Goal: Task Accomplishment & Management: Manage account settings

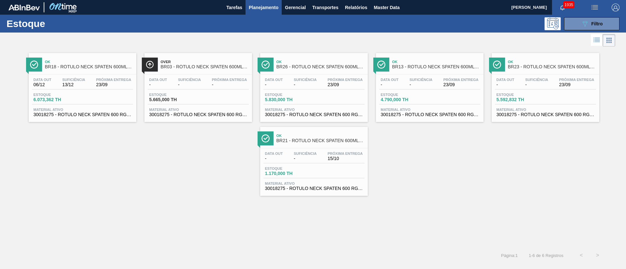
click at [594, 16] on div "Estoque 089F7B8B-B2A5-4AFE-B5C0-19BA573D28AC Filtro" at bounding box center [313, 24] width 626 height 18
click at [589, 23] on div "089F7B8B-B2A5-4AFE-B5C0-19BA573D28AC Filtro" at bounding box center [592, 24] width 22 height 8
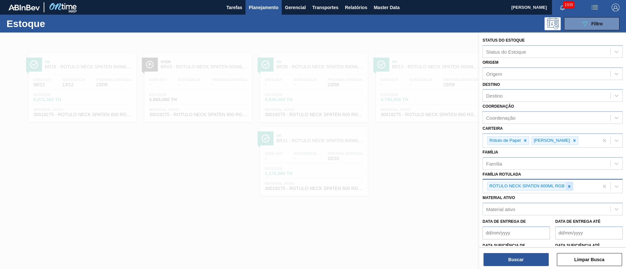
click at [568, 185] on icon at bounding box center [569, 186] width 5 height 5
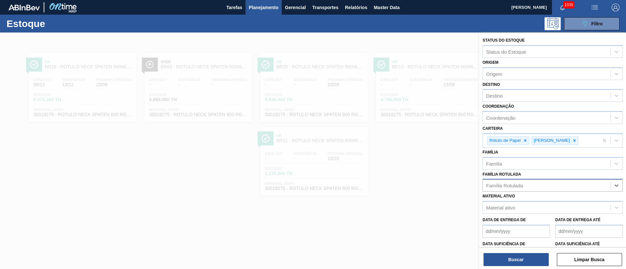
paste Rotulada "RÓTULO FRONT GUARANÁ 300ML"
type Rotulada "RÓTULO FRONT GUARANÁ 300ML"
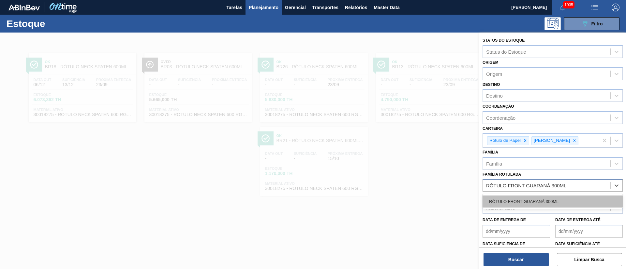
click at [509, 198] on div "RÓTULO FRONT GUARANÁ 300ML" at bounding box center [552, 202] width 140 height 12
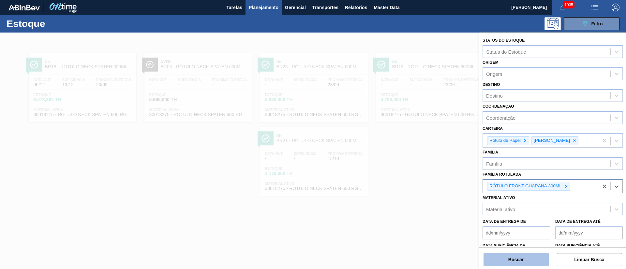
click at [512, 256] on button "Buscar" at bounding box center [515, 259] width 65 height 13
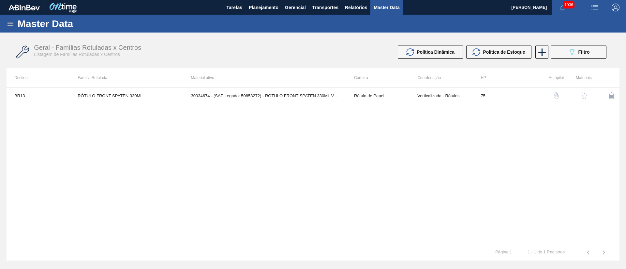
click at [8, 22] on icon at bounding box center [10, 24] width 6 height 4
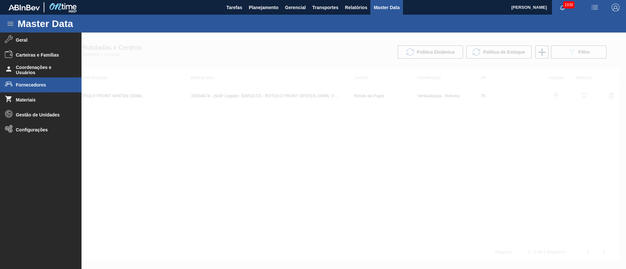
click at [43, 87] on span "Fornecedores" at bounding box center [43, 84] width 54 height 5
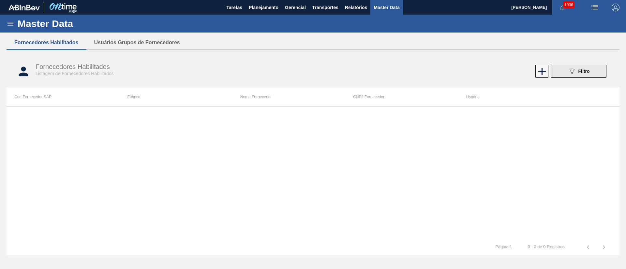
click at [583, 72] on span "Filtro" at bounding box center [583, 71] width 11 height 5
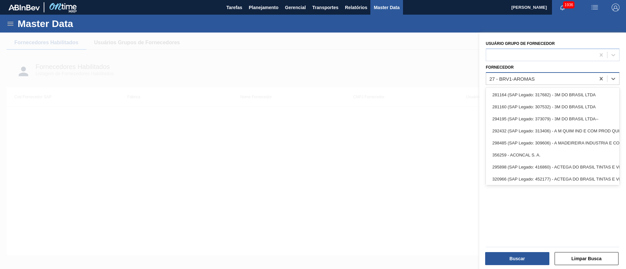
click at [524, 81] on div "27 - BRV1-AROMAS" at bounding box center [540, 78] width 109 height 9
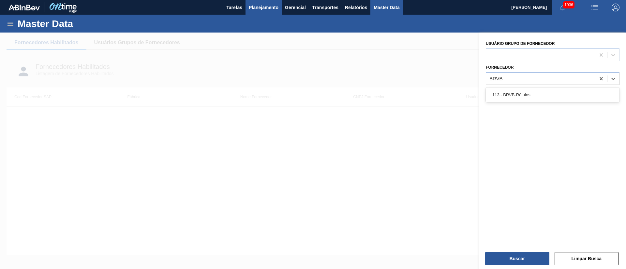
type input "BRVB"
click at [428, 118] on div at bounding box center [313, 167] width 626 height 269
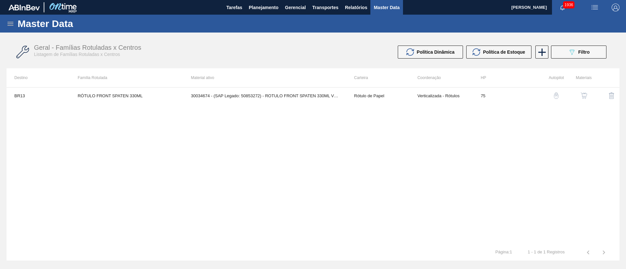
click at [8, 22] on icon at bounding box center [11, 24] width 8 height 8
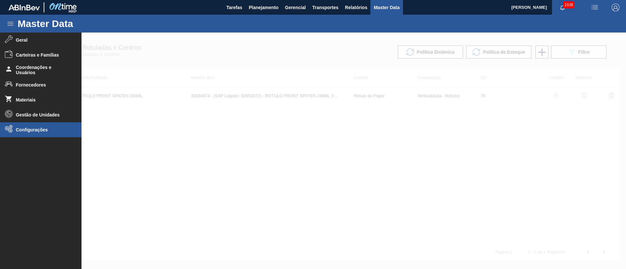
click at [45, 133] on li "Configurações" at bounding box center [40, 130] width 81 height 15
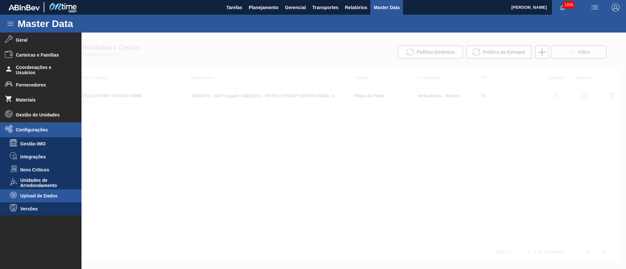
click at [57, 195] on span "Upload de Dados" at bounding box center [45, 196] width 50 height 5
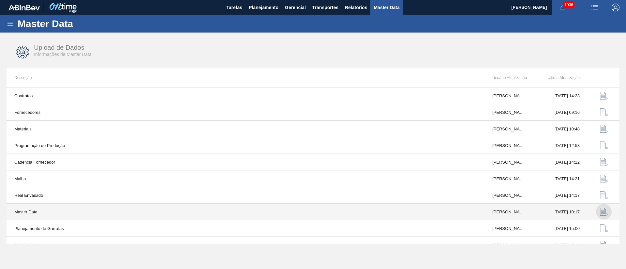
click at [600, 210] on img "button" at bounding box center [603, 212] width 8 height 8
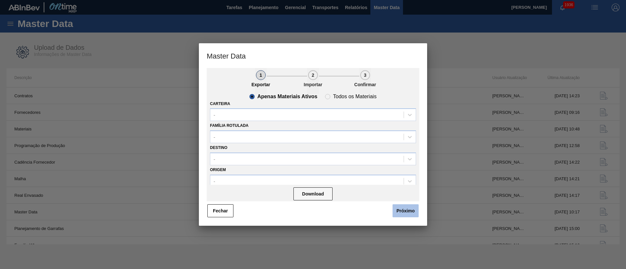
click at [404, 210] on button "Próximo" at bounding box center [405, 211] width 26 height 13
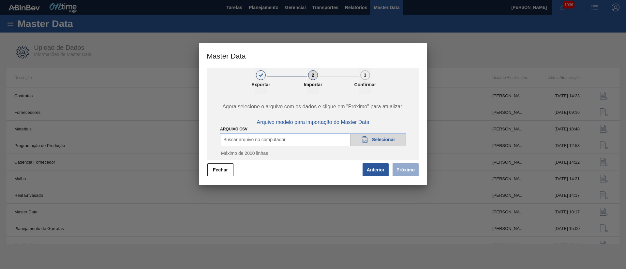
click at [377, 141] on span "Selecionar" at bounding box center [383, 139] width 23 height 5
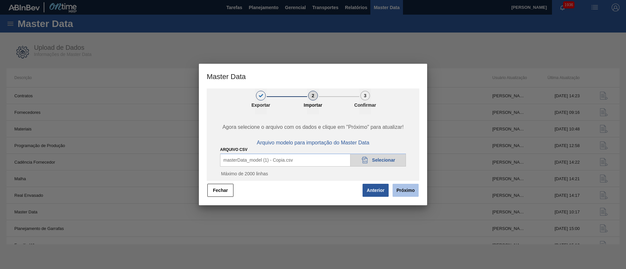
click at [404, 189] on button "Próximo" at bounding box center [405, 190] width 26 height 13
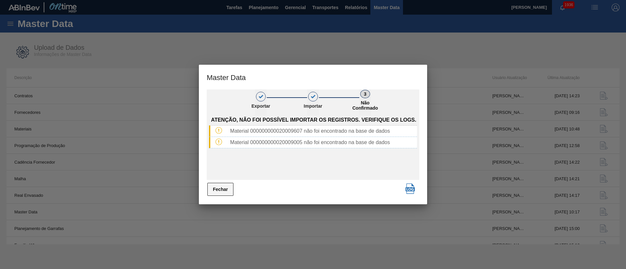
click at [226, 192] on button "Fechar" at bounding box center [220, 189] width 26 height 13
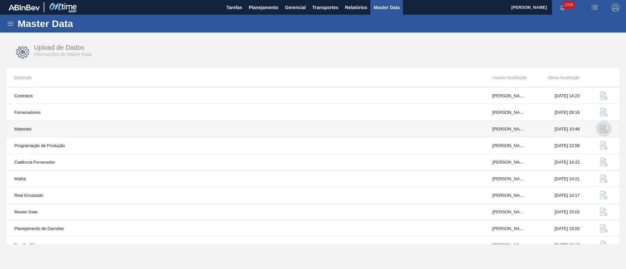
click at [603, 130] on img "button" at bounding box center [603, 129] width 8 height 8
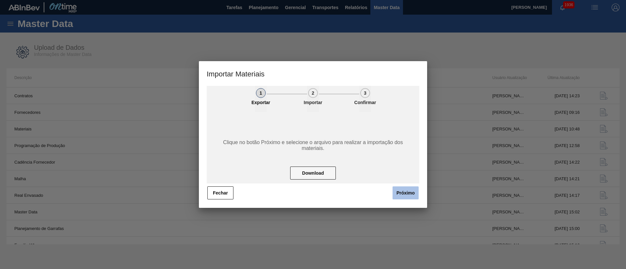
click at [401, 191] on button "Próximo" at bounding box center [405, 193] width 26 height 13
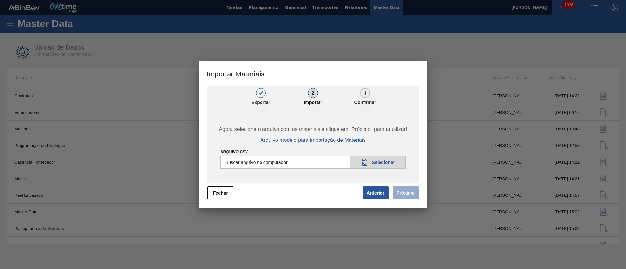
click at [329, 139] on span "Arquivo modelo para importação de Materiais" at bounding box center [312, 140] width 105 height 6
click at [373, 190] on button "Anterior" at bounding box center [375, 193] width 26 height 13
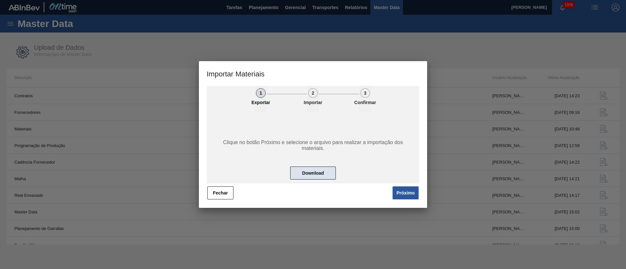
click at [315, 170] on button "Download" at bounding box center [313, 173] width 46 height 13
click at [396, 194] on button "Próximo" at bounding box center [405, 193] width 26 height 13
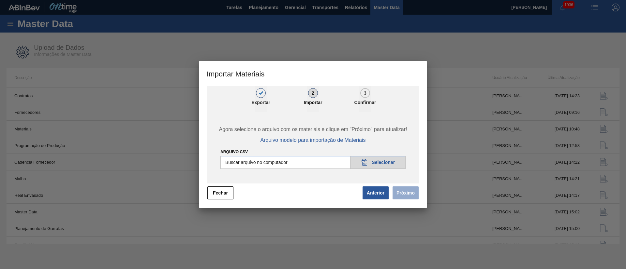
click at [379, 164] on input "Arquivo CSV" at bounding box center [312, 162] width 185 height 13
type input "C:\fakepath\materials_model (41).csv"
click at [406, 192] on button "Próximo" at bounding box center [405, 193] width 26 height 13
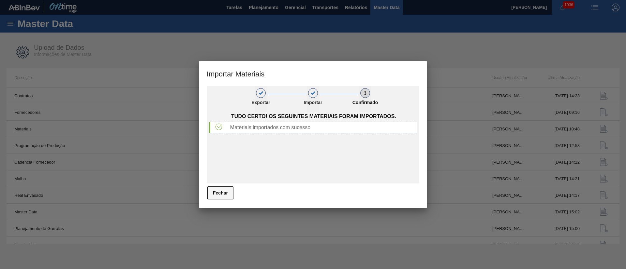
click at [226, 191] on button "Fechar" at bounding box center [220, 193] width 26 height 13
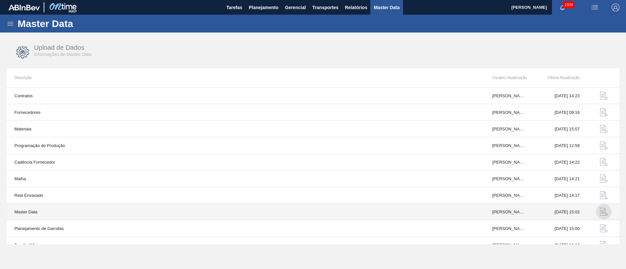
click at [600, 212] on img "button" at bounding box center [603, 212] width 8 height 8
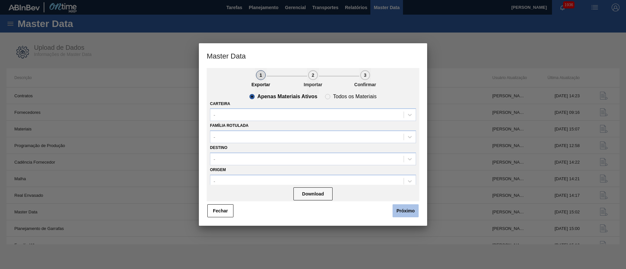
click at [405, 209] on button "Próximo" at bounding box center [405, 211] width 26 height 13
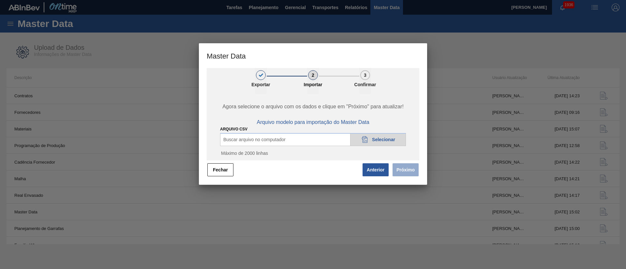
click at [373, 141] on span "Selecionar" at bounding box center [383, 139] width 23 height 5
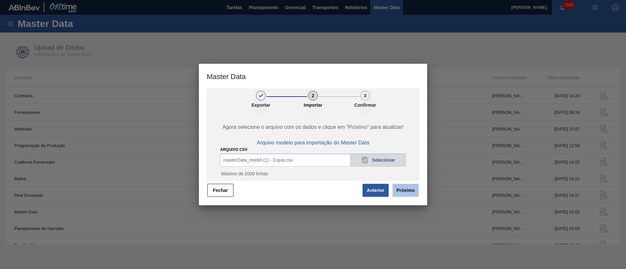
click at [395, 188] on button "Próximo" at bounding box center [405, 190] width 26 height 13
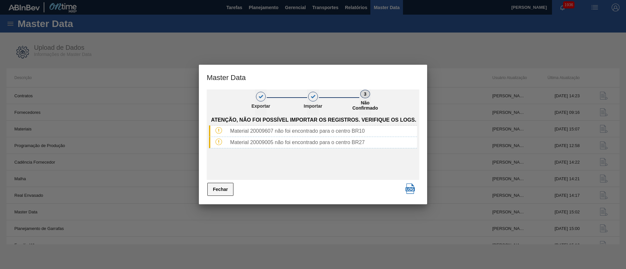
click at [217, 190] on button "Fechar" at bounding box center [220, 189] width 26 height 13
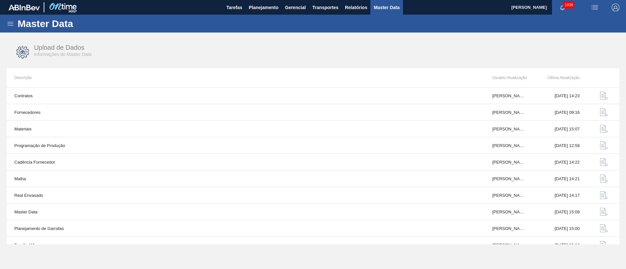
click at [10, 25] on icon at bounding box center [10, 24] width 6 height 4
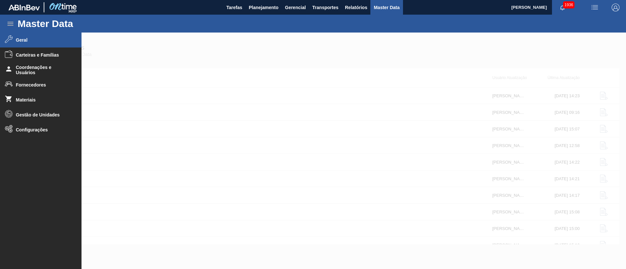
click at [27, 43] on li "Geral" at bounding box center [40, 40] width 81 height 15
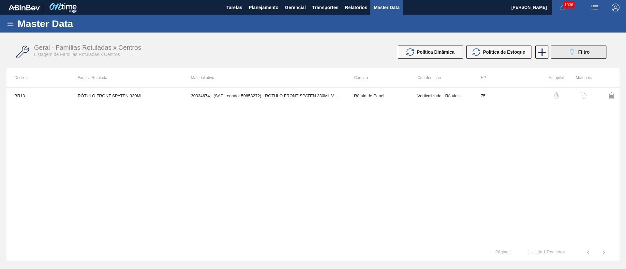
click at [576, 53] on div "089F7B8B-B2A5-4AFE-B5C0-19BA573D28AC Filtro" at bounding box center [579, 52] width 22 height 8
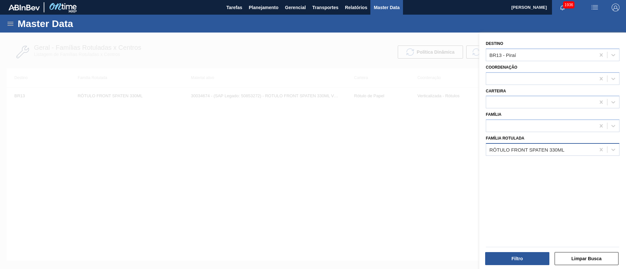
click at [564, 149] on div "RÓTULO FRONT SPATEN 330ML" at bounding box center [526, 150] width 75 height 6
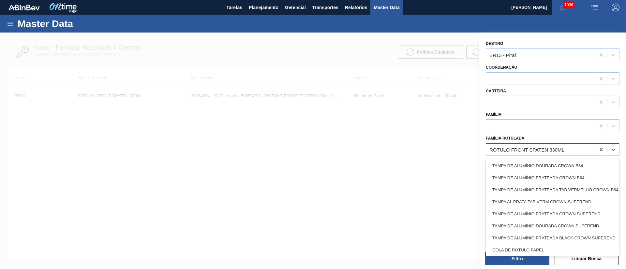
paste Rotulada "RÓTULO FRONT GUARANÁ 300ML"
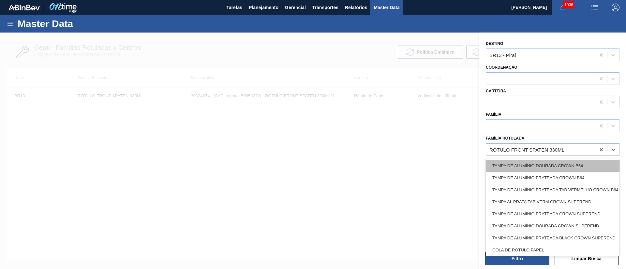
type Rotulada "RÓTULO FRONT GUARANÁ 300ML"
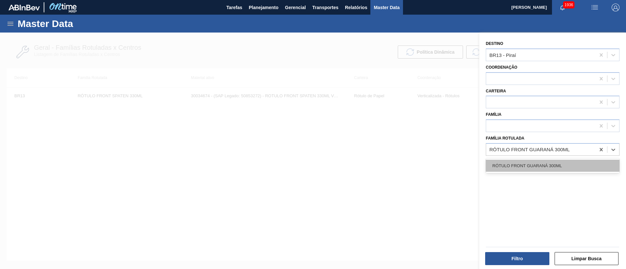
click at [540, 169] on div "RÓTULO FRONT GUARANÁ 300ML" at bounding box center [552, 166] width 134 height 12
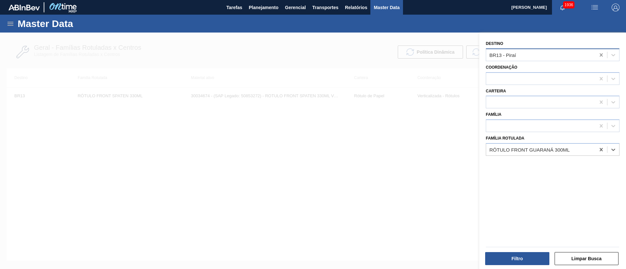
click at [599, 56] on icon at bounding box center [600, 54] width 3 height 3
click at [519, 259] on button "Filtro" at bounding box center [517, 258] width 64 height 13
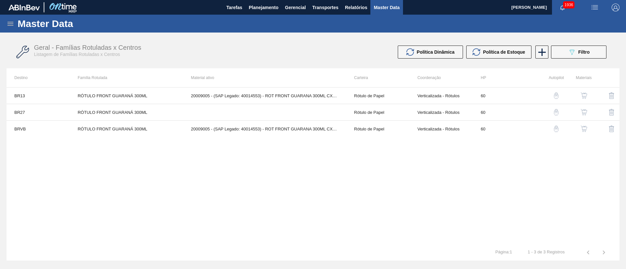
click at [579, 125] on button "button" at bounding box center [584, 129] width 16 height 16
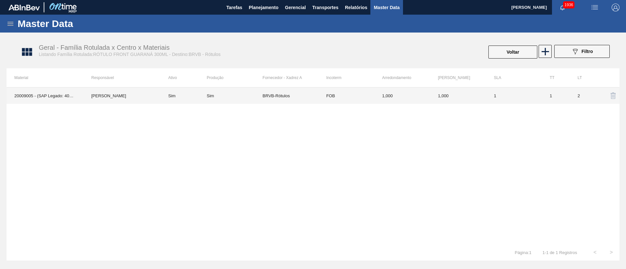
click at [343, 94] on td "FOB" at bounding box center [346, 96] width 56 height 16
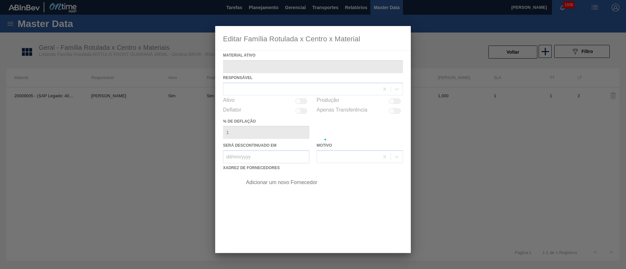
type ativo "20009005 - (SAP Legado: 40014553) - ROT FRONT GUARANA 300ML CX60MIL"
checkbox input "true"
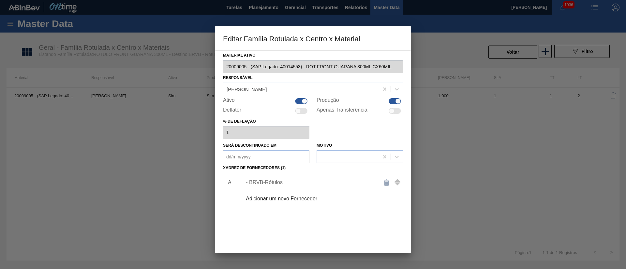
click at [390, 101] on div at bounding box center [394, 101] width 12 height 6
checkbox input "false"
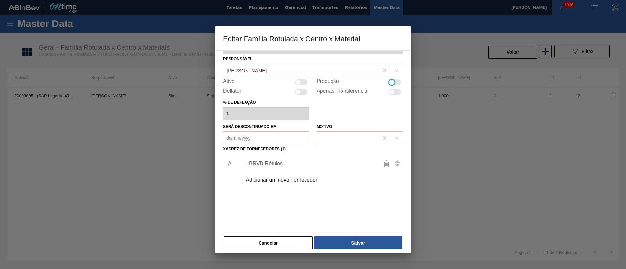
scroll to position [24, 0]
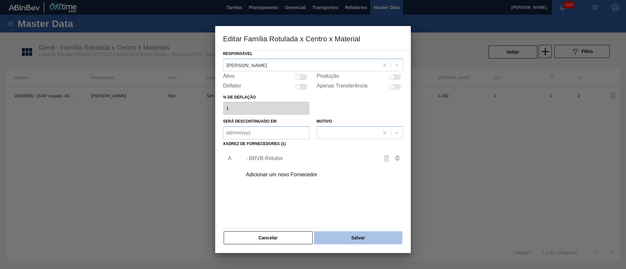
click at [372, 240] on button "Salvar" at bounding box center [358, 238] width 88 height 13
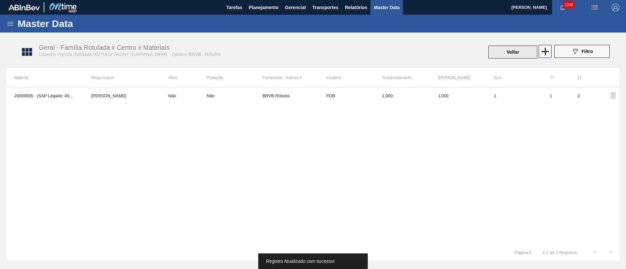
click at [505, 53] on button "Voltar" at bounding box center [512, 52] width 49 height 13
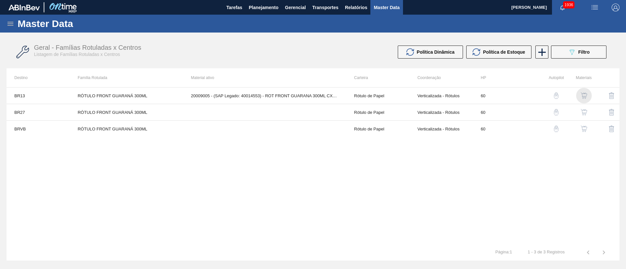
click at [586, 94] on img "button" at bounding box center [583, 96] width 7 height 7
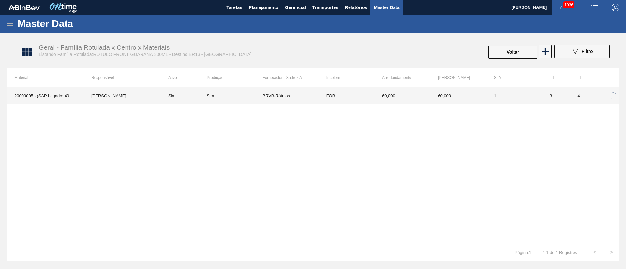
click at [328, 98] on td "FOB" at bounding box center [346, 96] width 56 height 16
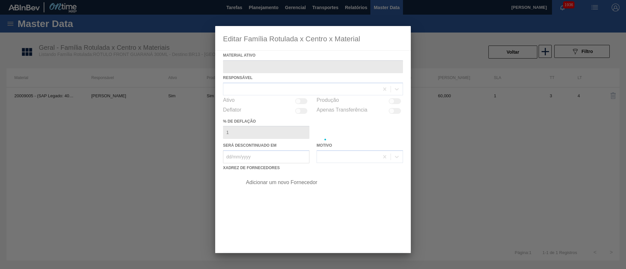
type ativo "20009005 - (SAP Legado: 40014553) - ROT FRONT GUARANA 300ML CX60MIL"
checkbox input "true"
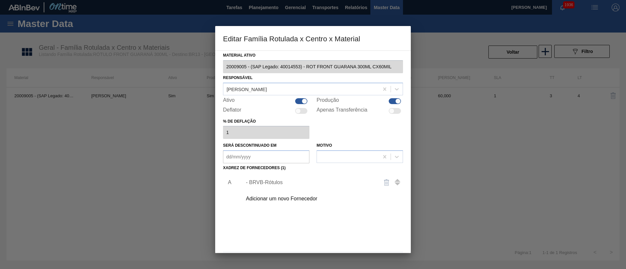
click at [274, 183] on div "- BRVB-Rótulos" at bounding box center [310, 183] width 128 height 6
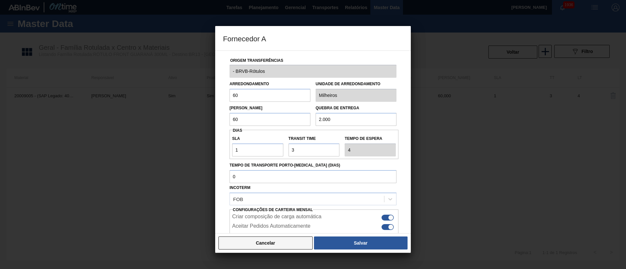
click at [261, 245] on button "Cancelar" at bounding box center [265, 243] width 94 height 13
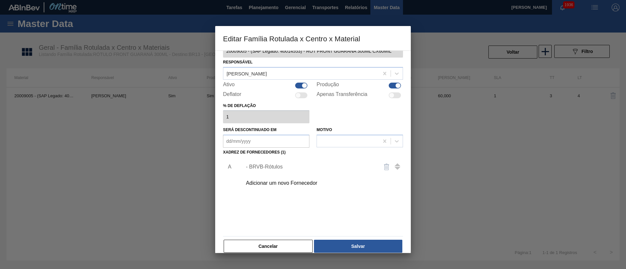
scroll to position [24, 0]
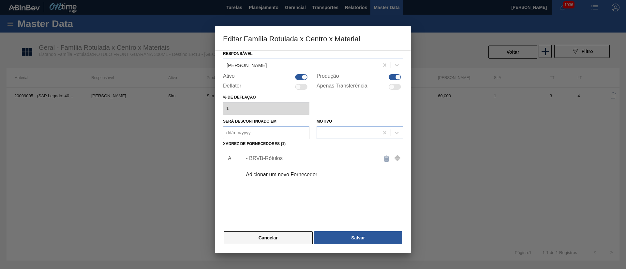
click at [280, 242] on button "Cancelar" at bounding box center [267, 238] width 89 height 13
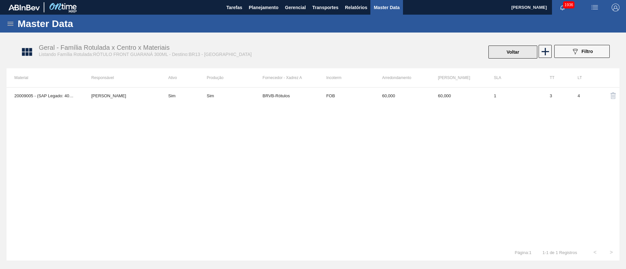
click at [505, 48] on button "Voltar" at bounding box center [512, 52] width 49 height 13
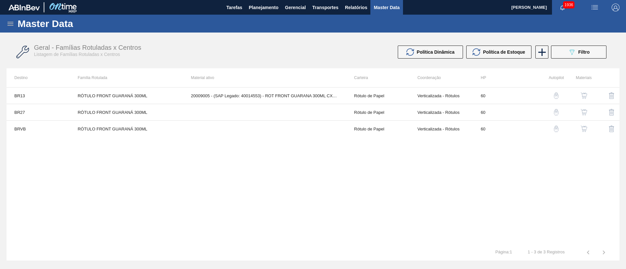
click at [585, 108] on button "button" at bounding box center [584, 113] width 16 height 16
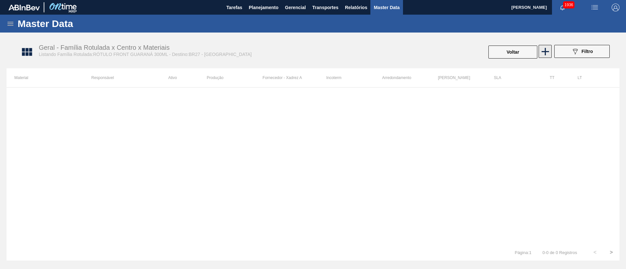
click at [543, 50] on icon at bounding box center [545, 51] width 13 height 13
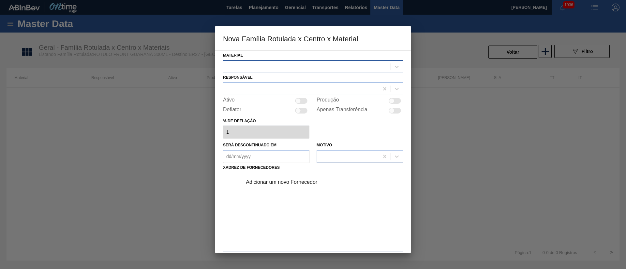
click at [281, 64] on div at bounding box center [306, 66] width 167 height 9
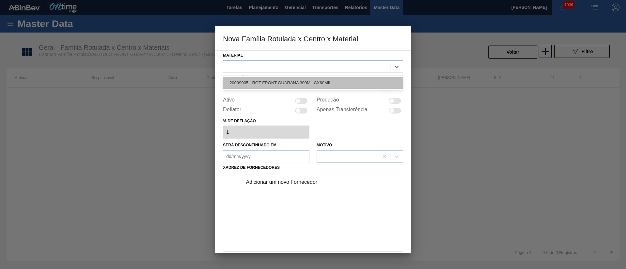
click at [260, 80] on div "20009005 - ROT FRONT GUARANA 300ML CX60MIL" at bounding box center [313, 83] width 180 height 12
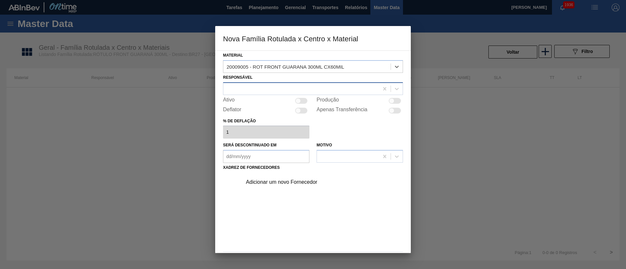
click at [251, 88] on div at bounding box center [300, 88] width 155 height 9
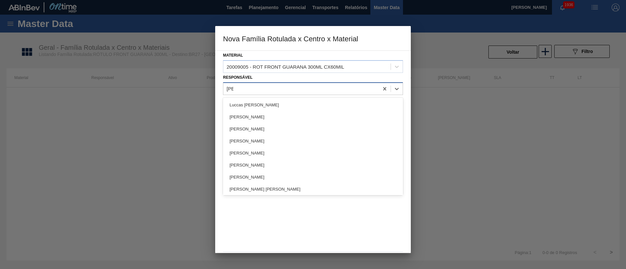
type input "lucas"
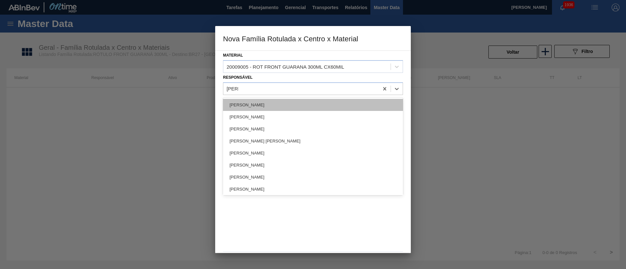
click at [245, 108] on div "[PERSON_NAME]" at bounding box center [313, 105] width 180 height 12
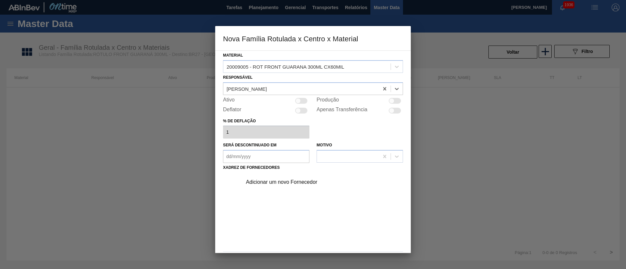
click at [306, 99] on div at bounding box center [301, 101] width 12 height 6
checkbox input "true"
click at [284, 180] on div "Adicionar um novo Fornecedor" at bounding box center [310, 183] width 128 height 6
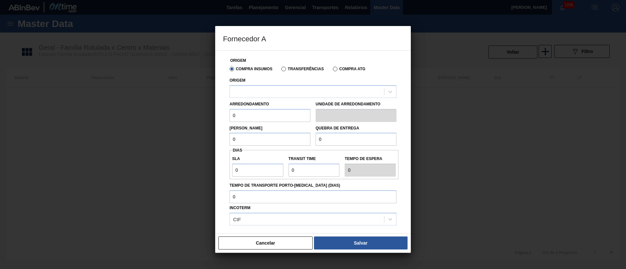
click at [289, 68] on label "Transferências" at bounding box center [302, 69] width 42 height 5
click at [280, 70] on input "Transferências" at bounding box center [280, 70] width 0 height 0
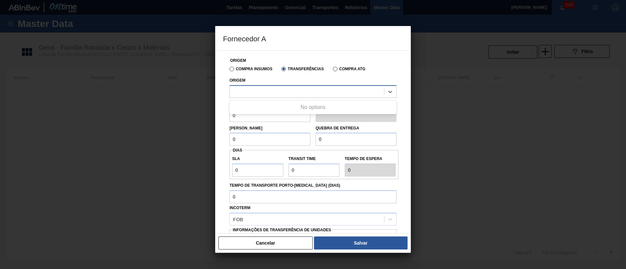
click at [275, 95] on div at bounding box center [307, 91] width 154 height 9
click at [232, 70] on label "Compra Insumos" at bounding box center [250, 69] width 43 height 5
click at [228, 70] on input "Compra Insumos" at bounding box center [228, 70] width 0 height 0
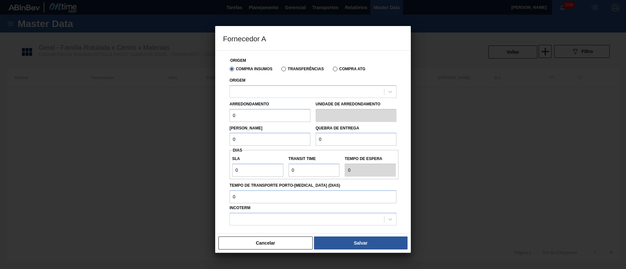
click at [289, 71] on label "Transferências" at bounding box center [302, 69] width 42 height 5
click at [280, 70] on input "Transferências" at bounding box center [280, 70] width 0 height 0
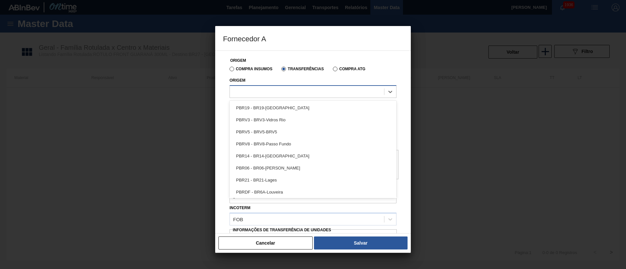
click at [267, 90] on div at bounding box center [307, 91] width 154 height 9
type input "brvb"
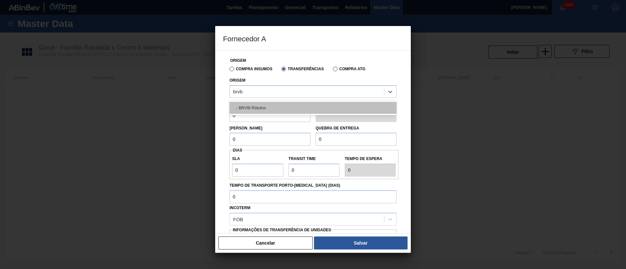
click at [260, 103] on div "- BRVB-Rótulos" at bounding box center [312, 108] width 167 height 12
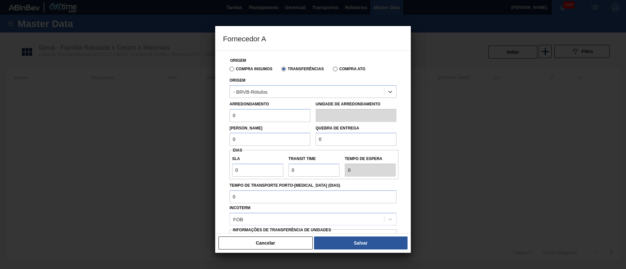
drag, startPoint x: 241, startPoint y: 111, endPoint x: 216, endPoint y: 113, distance: 24.9
click at [216, 113] on div "Origem Compra Insumos Transferências Compra ATG Origem option - BRVB-Rótulos, s…" at bounding box center [312, 141] width 195 height 183
type input "60"
drag, startPoint x: 248, startPoint y: 141, endPoint x: 226, endPoint y: 141, distance: 21.8
click at [226, 141] on div "Origem Compra Insumos Transferências Compra ATG Origem - BRVB-Rótulos Arredonda…" at bounding box center [313, 159] width 180 height 216
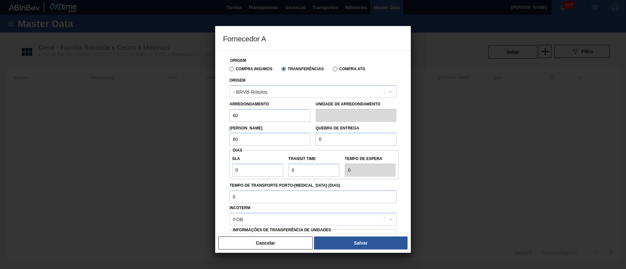
type input "60"
drag, startPoint x: 246, startPoint y: 170, endPoint x: 222, endPoint y: 170, distance: 24.4
click at [222, 170] on div "Origem Compra Insumos Transferências Compra ATG Origem - BRVB-Rótulos Arredonda…" at bounding box center [312, 141] width 195 height 183
type input "3"
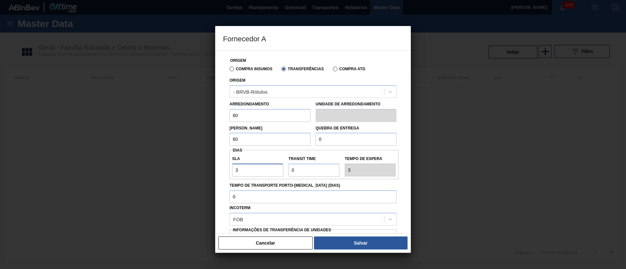
type input "3"
drag, startPoint x: 307, startPoint y: 173, endPoint x: 282, endPoint y: 173, distance: 25.4
click at [282, 173] on div "SLA 3 Transit Time Tempo de espera 3" at bounding box center [313, 165] width 169 height 24
type input "3"
type input "6"
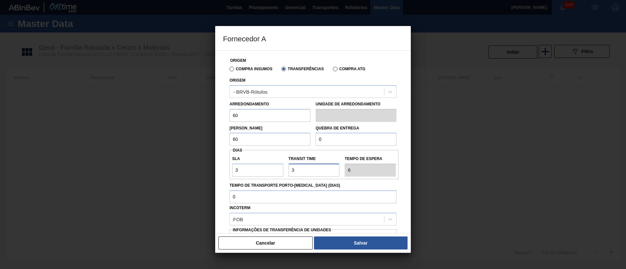
type input "3"
drag, startPoint x: 329, startPoint y: 142, endPoint x: 296, endPoint y: 142, distance: 33.2
click at [296, 142] on div "Lote Mínimo 60 Quebra de entrega 0" at bounding box center [313, 134] width 172 height 24
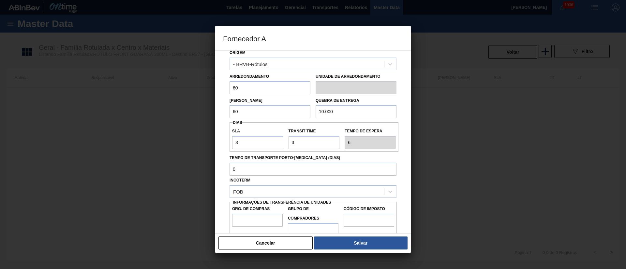
scroll to position [41, 0]
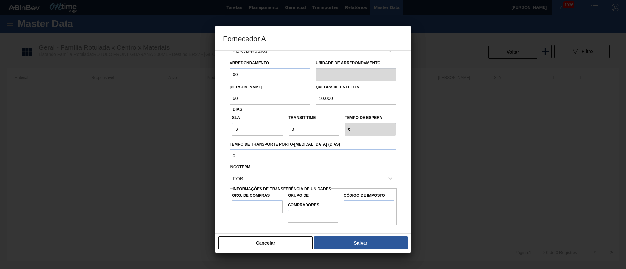
type input "10.000"
drag, startPoint x: 243, startPoint y: 205, endPoint x: 249, endPoint y: 209, distance: 6.5
click at [243, 206] on input "Org. de Compras" at bounding box center [257, 207] width 50 height 13
type input "BR00"
drag, startPoint x: 307, startPoint y: 214, endPoint x: 313, endPoint y: 218, distance: 7.7
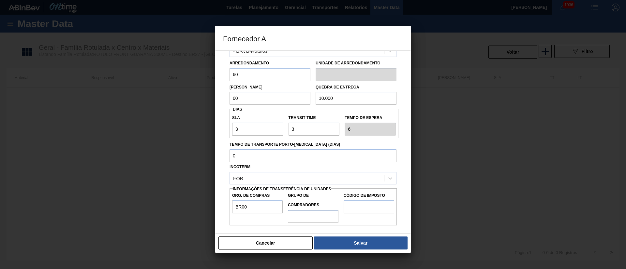
click at [307, 214] on input "Grupo de Compradores" at bounding box center [313, 216] width 50 height 13
type input "A01"
drag, startPoint x: 358, startPoint y: 206, endPoint x: 363, endPoint y: 207, distance: 5.6
click at [358, 206] on input "Código de Imposto" at bounding box center [368, 207] width 50 height 13
type input "I1"
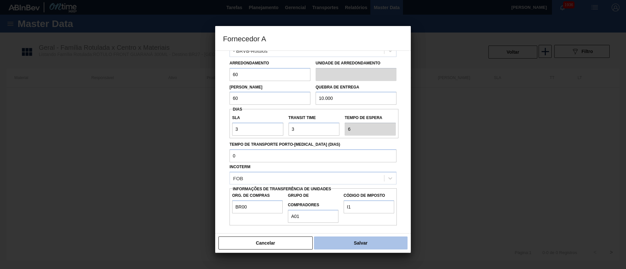
click at [373, 240] on button "Salvar" at bounding box center [361, 243] width 94 height 13
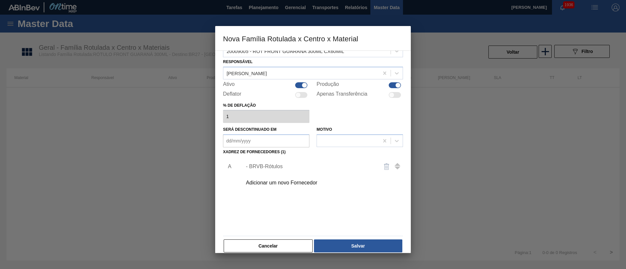
scroll to position [24, 0]
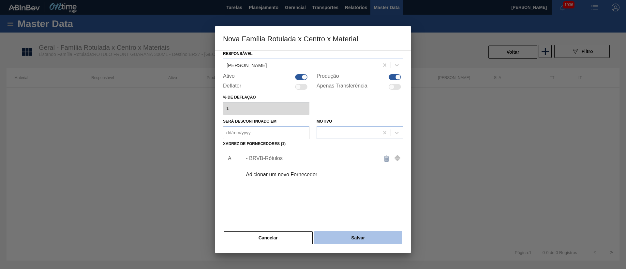
click at [358, 236] on button "Salvar" at bounding box center [358, 238] width 88 height 13
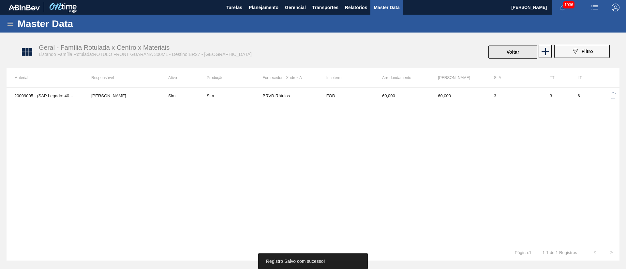
click at [521, 48] on button "Voltar" at bounding box center [512, 52] width 49 height 13
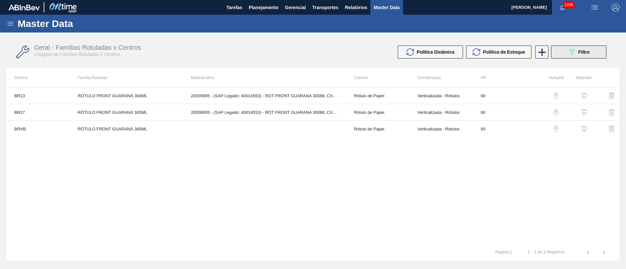
click at [577, 52] on div "089F7B8B-B2A5-4AFE-B5C0-19BA573D28AC Filtro" at bounding box center [579, 52] width 22 height 8
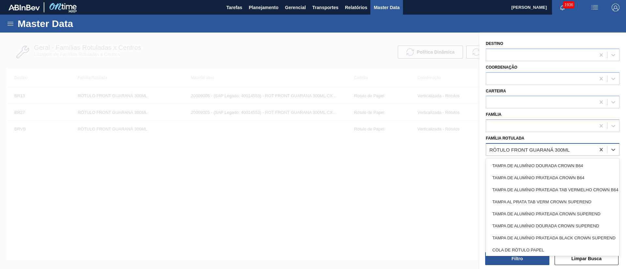
click at [550, 149] on div "RÓTULO FRONT GUARANÁ 300ML" at bounding box center [529, 150] width 80 height 6
paste Rotulada "RÓTULO NECK BC DUPLO MALTE 600ML"
type Rotulada "RÓTULO NECK BC DUPLO MALTE 600ML"
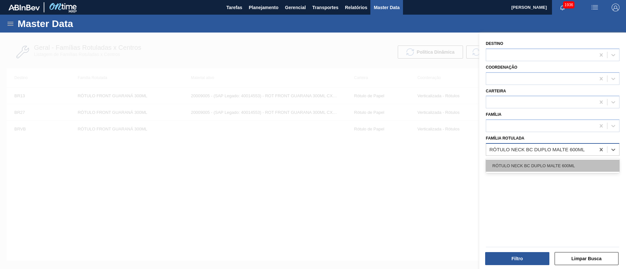
click at [538, 164] on div "RÓTULO NECK BC DUPLO MALTE 600ML" at bounding box center [552, 166] width 134 height 12
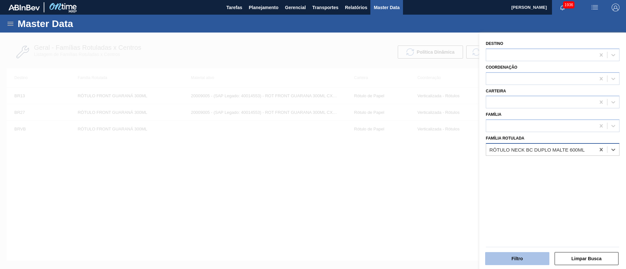
click at [513, 261] on button "Filtro" at bounding box center [517, 258] width 64 height 13
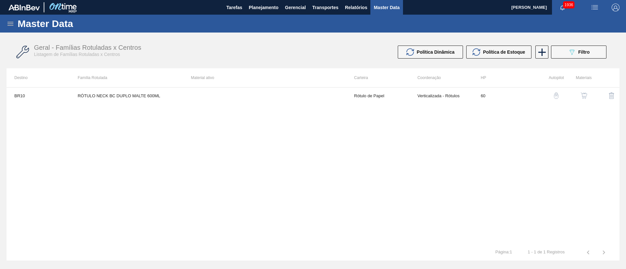
click at [581, 96] on img "button" at bounding box center [583, 96] width 7 height 7
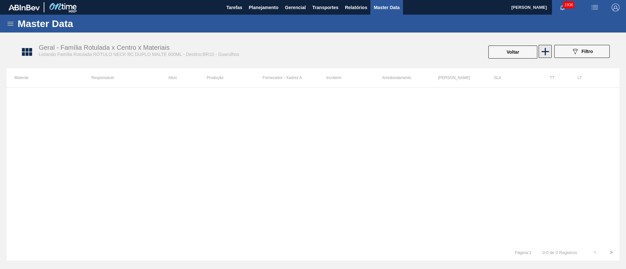
click at [542, 52] on icon at bounding box center [545, 51] width 13 height 13
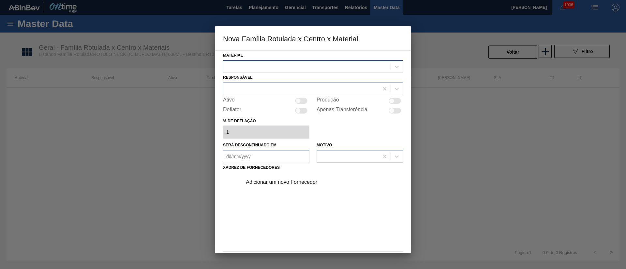
click at [270, 70] on div at bounding box center [306, 66] width 167 height 9
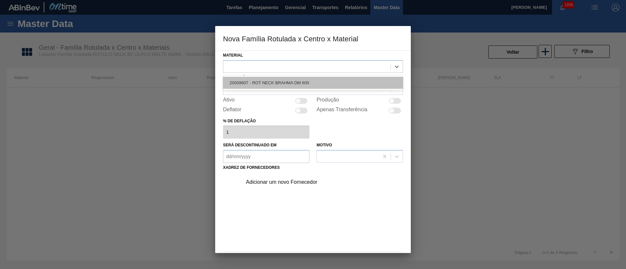
click at [255, 84] on div "20009607 - ROT NECK BRAHMA DM 600" at bounding box center [313, 83] width 180 height 12
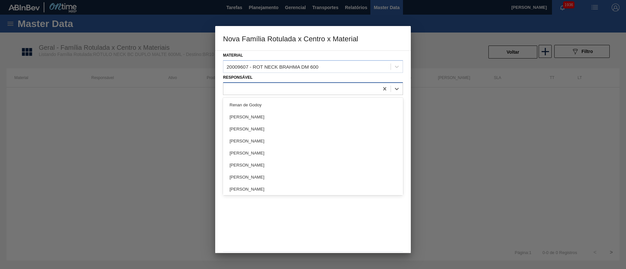
click at [250, 91] on div at bounding box center [300, 88] width 155 height 9
type input "lucas"
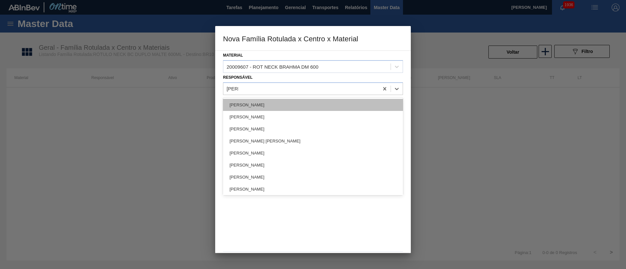
click at [252, 105] on div "[PERSON_NAME]" at bounding box center [313, 105] width 180 height 12
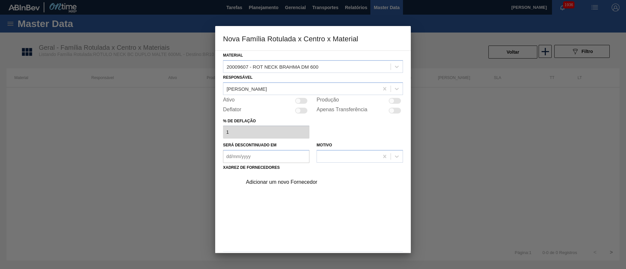
click at [303, 102] on div at bounding box center [301, 101] width 12 height 6
checkbox input "true"
click at [294, 182] on div "Adicionar um novo Fornecedor" at bounding box center [310, 183] width 128 height 6
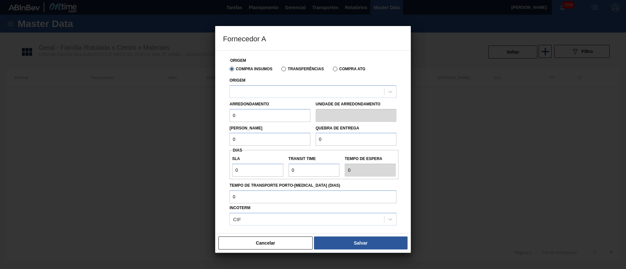
click at [284, 68] on label "Transferências" at bounding box center [302, 69] width 42 height 5
click at [280, 70] on input "Transferências" at bounding box center [280, 70] width 0 height 0
click at [272, 90] on div at bounding box center [307, 91] width 154 height 9
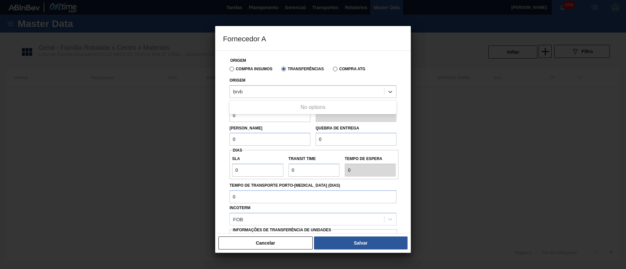
type input "brvb"
click at [228, 68] on div "Compra Insumos" at bounding box center [249, 69] width 45 height 6
click at [231, 68] on label "Compra Insumos" at bounding box center [250, 69] width 43 height 5
click at [228, 70] on input "Compra Insumos" at bounding box center [228, 70] width 0 height 0
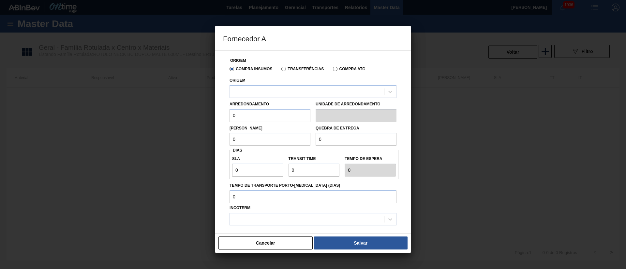
click at [285, 70] on label "Transferências" at bounding box center [302, 69] width 42 height 5
click at [280, 70] on input "Transferências" at bounding box center [280, 70] width 0 height 0
click at [258, 91] on div at bounding box center [307, 91] width 154 height 9
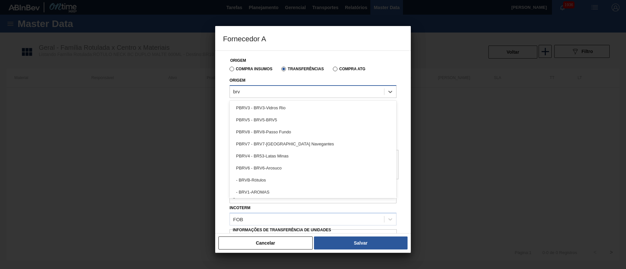
type input "brvb"
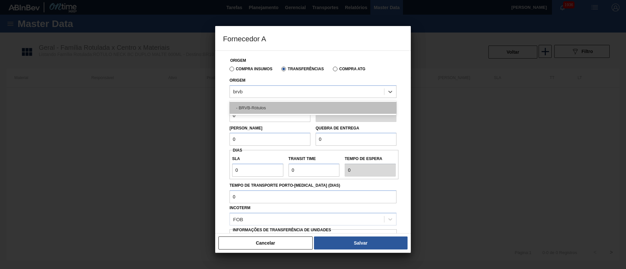
click at [255, 106] on div "- BRVB-Rótulos" at bounding box center [312, 108] width 167 height 12
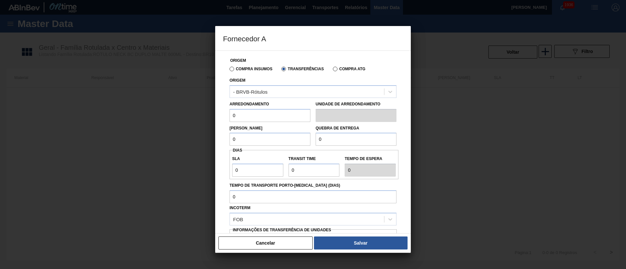
drag, startPoint x: 252, startPoint y: 120, endPoint x: 213, endPoint y: 120, distance: 38.1
click at [213, 120] on div "Fornecedor A Origem Compra Insumos Transferências Compra ATG Origem - BRVB-Rótu…" at bounding box center [313, 134] width 626 height 269
type input "60"
drag, startPoint x: 240, startPoint y: 141, endPoint x: 212, endPoint y: 142, distance: 28.0
click at [212, 142] on div "Fornecedor A Origem Compra Insumos Transferências Compra ATG Origem - BRVB-Rótu…" at bounding box center [313, 134] width 626 height 269
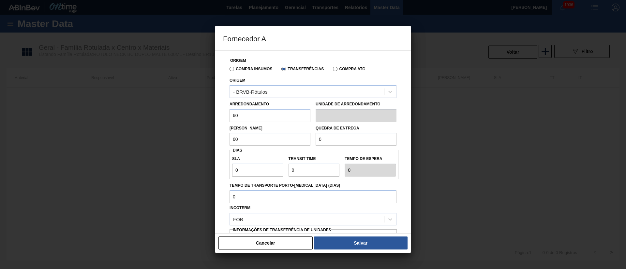
type input "60"
drag, startPoint x: 331, startPoint y: 137, endPoint x: 286, endPoint y: 137, distance: 44.6
click at [286, 137] on div "Lote Mínimo 60 Quebra de entrega 0" at bounding box center [313, 134] width 172 height 24
type input "10.000"
drag, startPoint x: 244, startPoint y: 171, endPoint x: 226, endPoint y: 171, distance: 18.2
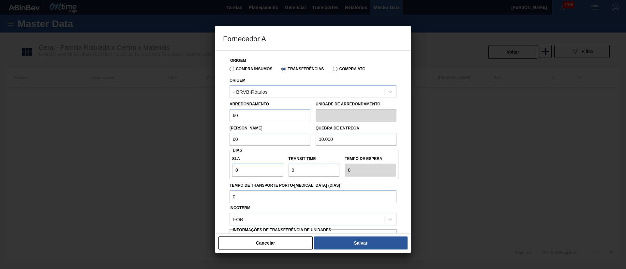
click at [226, 171] on div "Origem Compra Insumos Transferências Compra ATG Origem - BRVB-Rótulos Arredonda…" at bounding box center [313, 159] width 180 height 216
type input "3"
drag, startPoint x: 298, startPoint y: 171, endPoint x: 272, endPoint y: 169, distance: 26.1
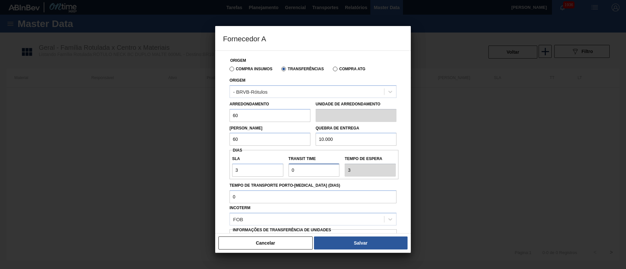
click at [272, 169] on div "SLA 3 Transit Time Tempo de espera 3" at bounding box center [313, 165] width 169 height 24
type input "1"
type input "4"
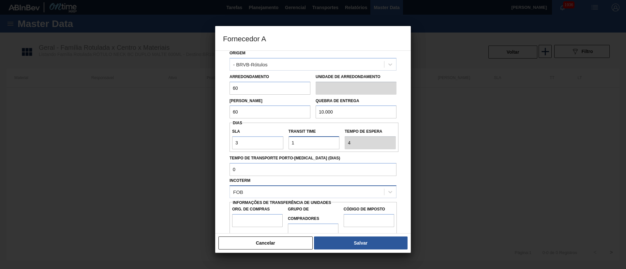
scroll to position [41, 0]
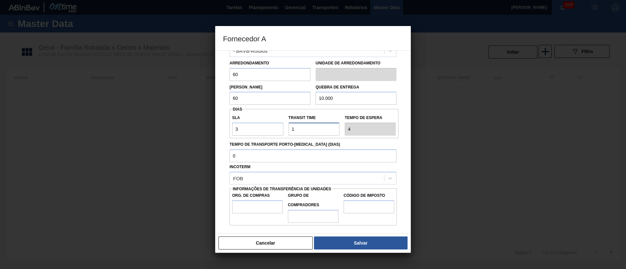
type input "1"
drag, startPoint x: 251, startPoint y: 206, endPoint x: 254, endPoint y: 210, distance: 5.1
click at [251, 206] on input "Org. de Compras" at bounding box center [257, 207] width 50 height 13
type input "BR00"
click at [299, 217] on input "Grupo de Compradores" at bounding box center [313, 216] width 50 height 13
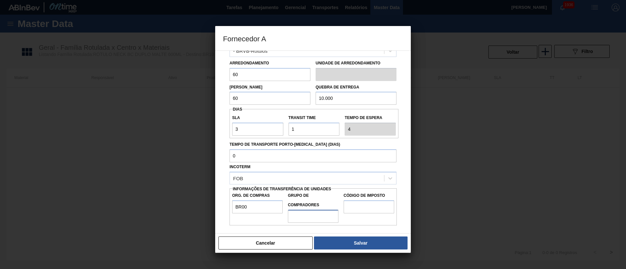
type input "A01"
click at [357, 204] on input "Código de Imposto" at bounding box center [368, 207] width 50 height 13
type input "I1"
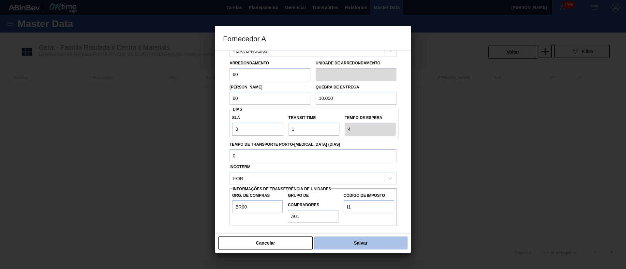
click at [351, 249] on button "Salvar" at bounding box center [361, 243] width 94 height 13
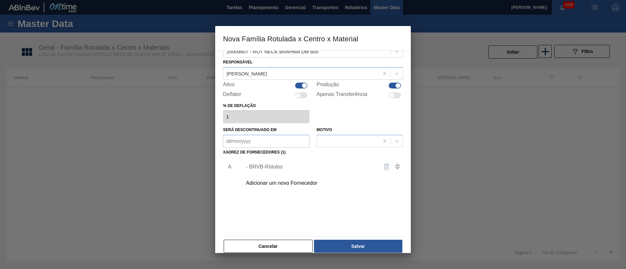
scroll to position [24, 0]
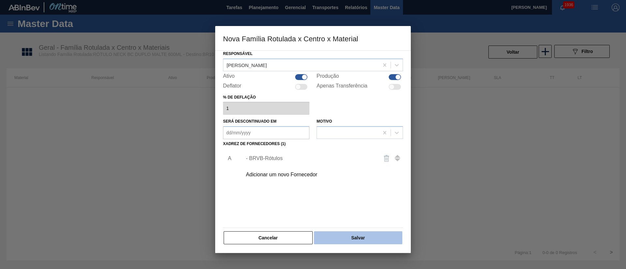
click at [343, 236] on button "Salvar" at bounding box center [358, 238] width 88 height 13
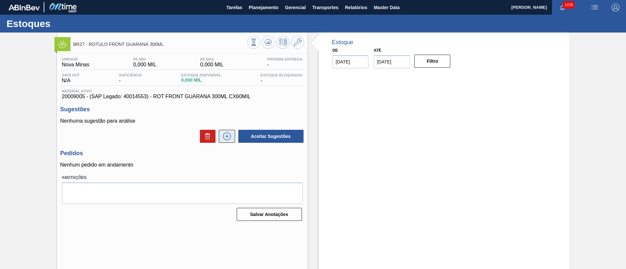
click at [223, 135] on icon at bounding box center [227, 137] width 8 height 8
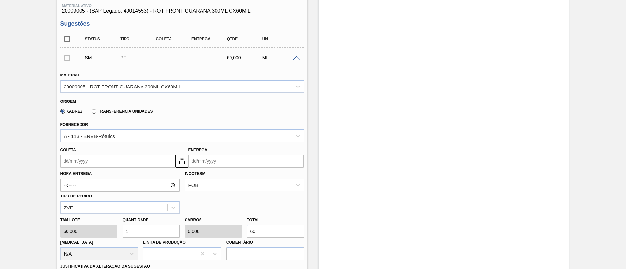
scroll to position [147, 0]
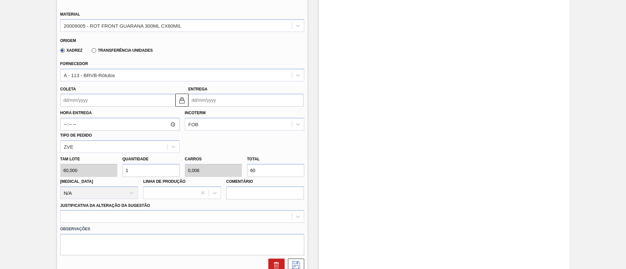
click at [81, 99] on input "Coleta" at bounding box center [117, 100] width 115 height 13
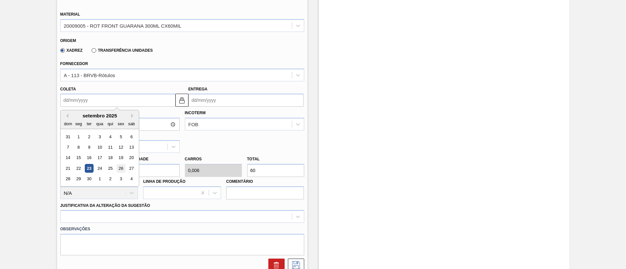
click at [121, 167] on div "26" at bounding box center [120, 168] width 9 height 9
type input "26/09/2025"
type input "29/09/2025"
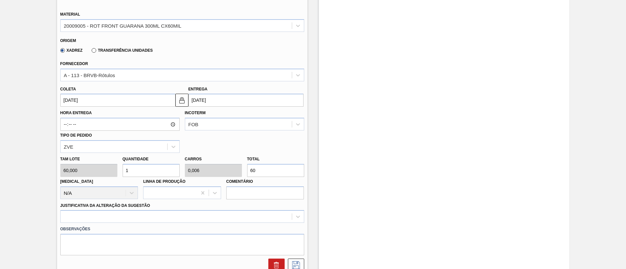
click at [222, 172] on div "Tam lote 60,000 Quantidade 1 Carros 0,006 Total 60 Doca N/A Linha de Produção C…" at bounding box center [182, 176] width 249 height 47
type input "1"
type input "0,017"
type input "0"
type input "0,167"
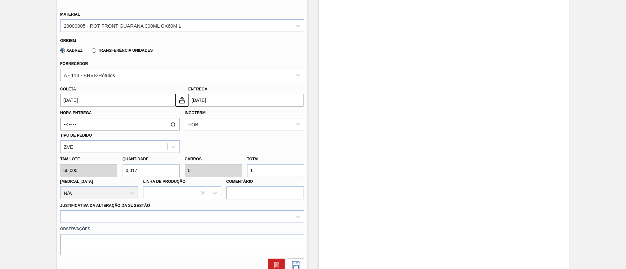
type input "0,001"
type input "10"
type input "1,667"
type input "0,01"
type input "100"
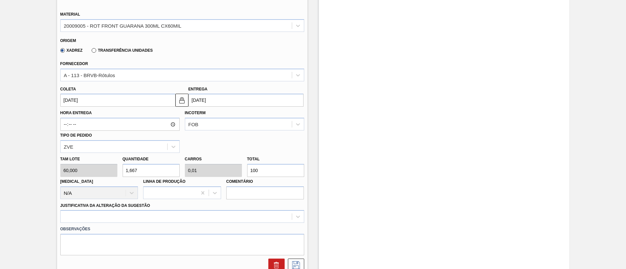
type input "16,667"
type input "0,1"
type input "1.000"
type input "166,667"
type input "1"
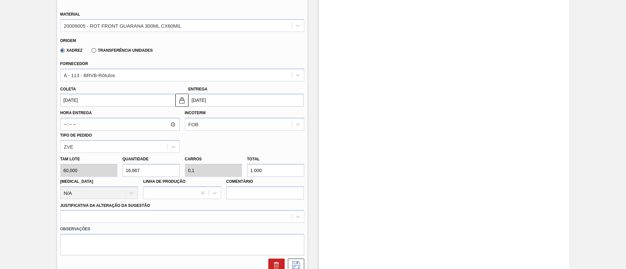
type input "10.000"
type input "16,667"
type input "0,1"
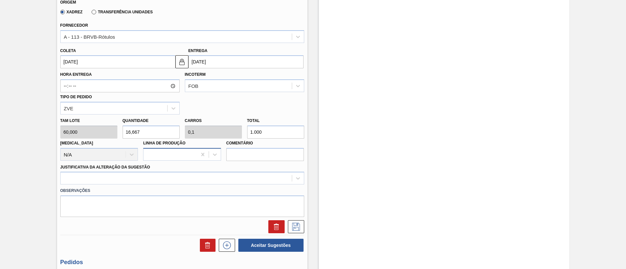
scroll to position [244, 0]
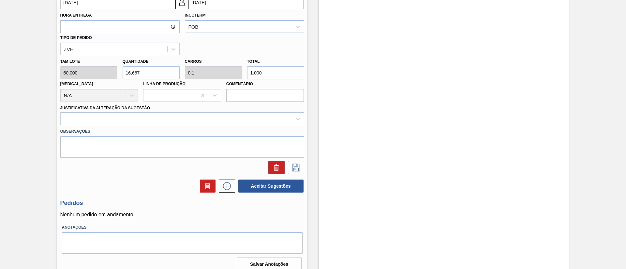
type input "1.000"
click at [151, 122] on div at bounding box center [176, 119] width 231 height 9
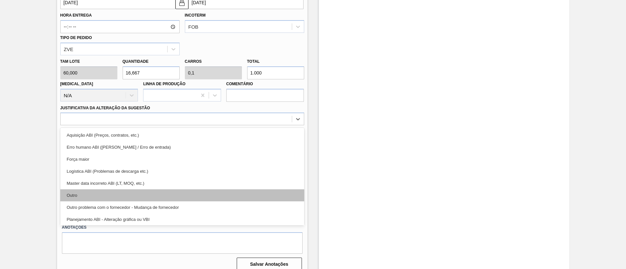
click at [125, 199] on div "Outro" at bounding box center [182, 196] width 244 height 12
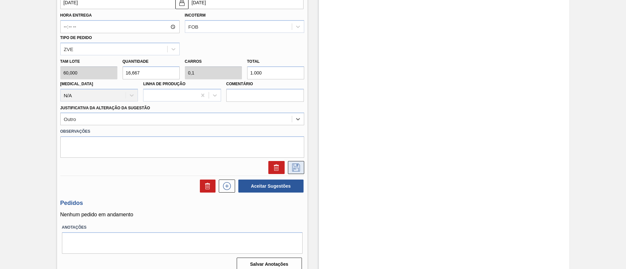
click at [298, 168] on icon at bounding box center [296, 168] width 10 height 8
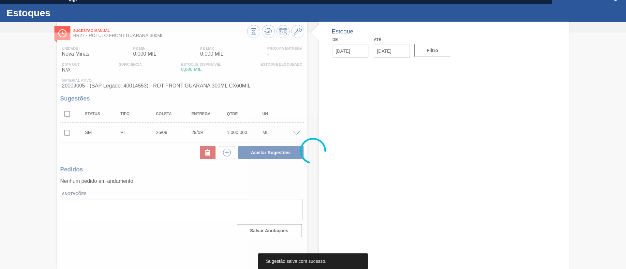
scroll to position [11, 0]
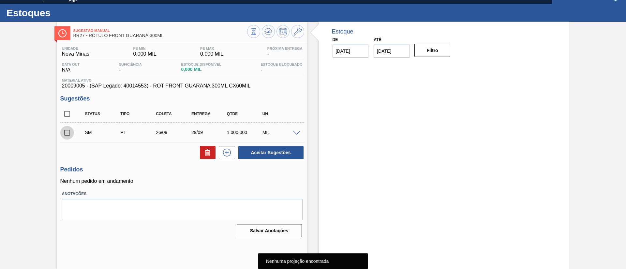
click at [66, 138] on input "checkbox" at bounding box center [67, 133] width 14 height 14
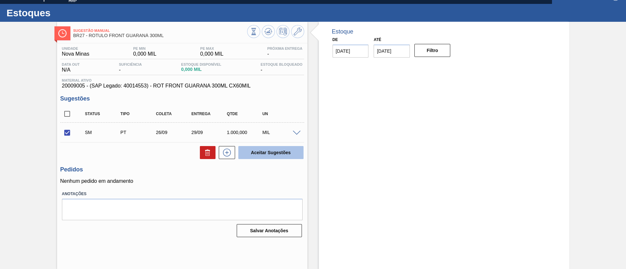
click at [270, 150] on button "Aceitar Sugestões" at bounding box center [270, 152] width 65 height 13
checkbox input "false"
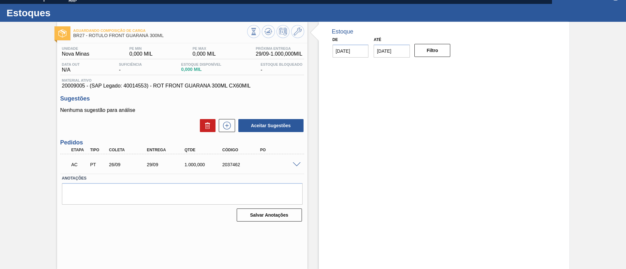
click at [297, 164] on span at bounding box center [297, 165] width 8 height 5
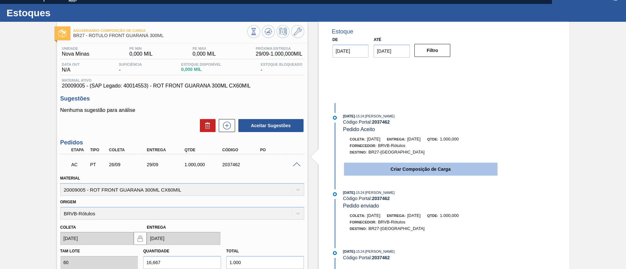
click at [387, 170] on button "Criar Composição de Carga" at bounding box center [420, 169] width 153 height 13
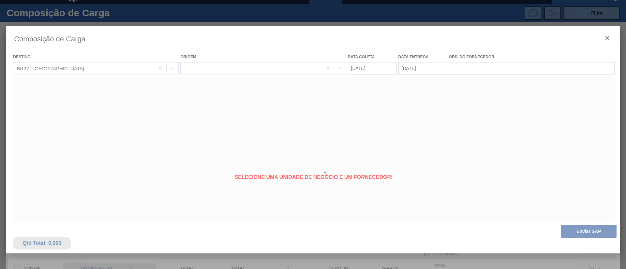
type coleta "26/09/2025"
type entrega "29/09/2025"
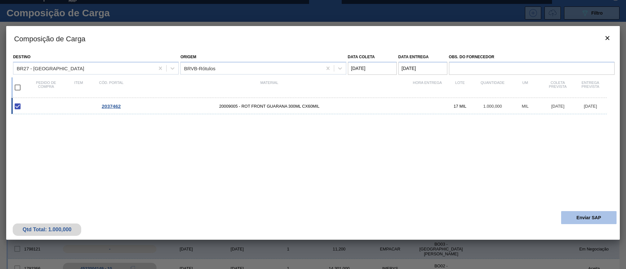
click at [581, 217] on button "Enviar SAP" at bounding box center [588, 217] width 55 height 13
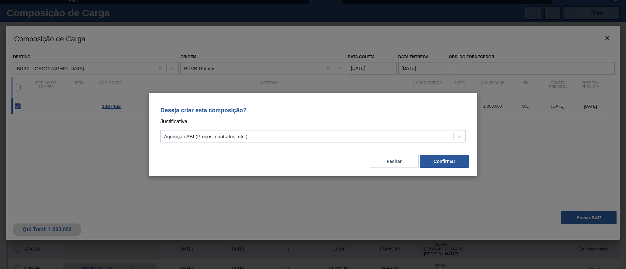
click at [253, 128] on div "Deseja criar esta composição? Justificativa Aquisição ABI (Preços, contratos, e…" at bounding box center [312, 124] width 313 height 46
click at [214, 141] on div "Aquisição ABI (Preços, contratos, etc.)" at bounding box center [312, 136] width 305 height 13
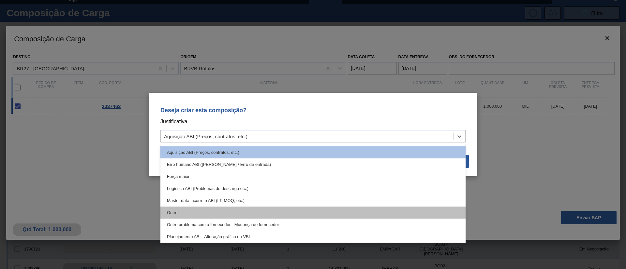
click at [190, 209] on div "Outro" at bounding box center [312, 213] width 305 height 12
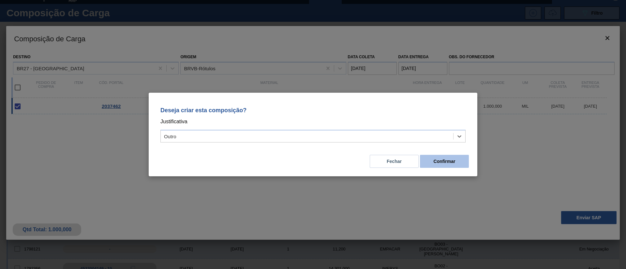
click at [439, 161] on button "Confirmar" at bounding box center [444, 161] width 49 height 13
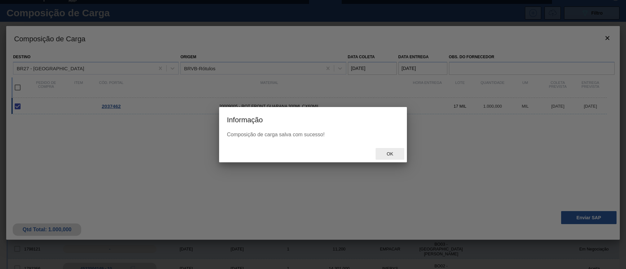
click at [382, 150] on div "Ok" at bounding box center [389, 154] width 29 height 12
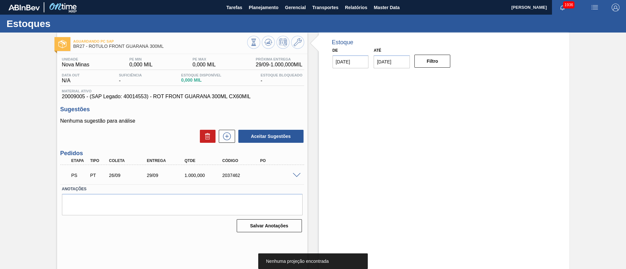
click at [297, 175] on span at bounding box center [297, 175] width 8 height 5
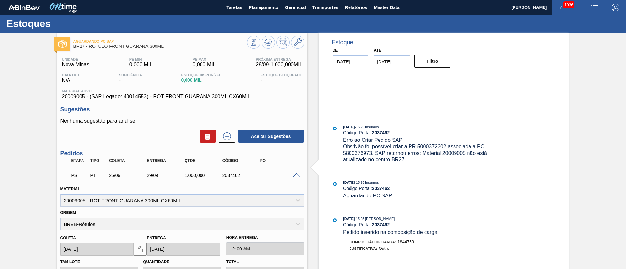
scroll to position [147, 0]
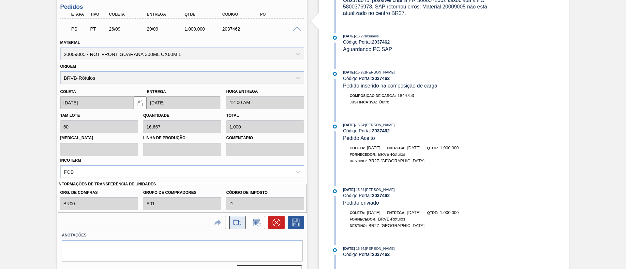
click at [239, 224] on icon at bounding box center [237, 223] width 10 height 8
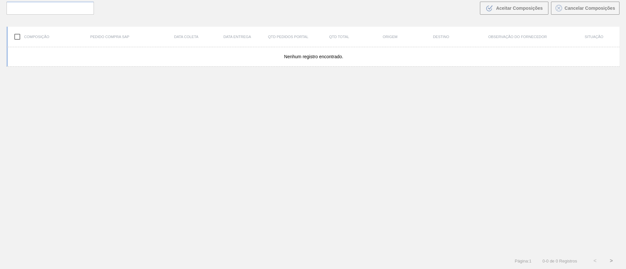
scroll to position [47, 0]
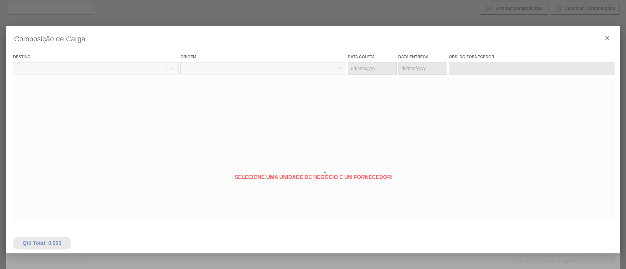
type coleta "26/09/2025"
type entrega "29/09/2025"
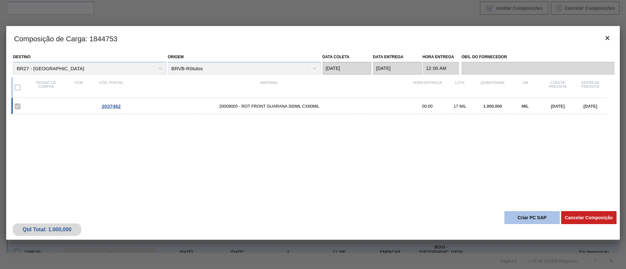
click at [519, 217] on button "Criar PC SAP" at bounding box center [531, 217] width 55 height 13
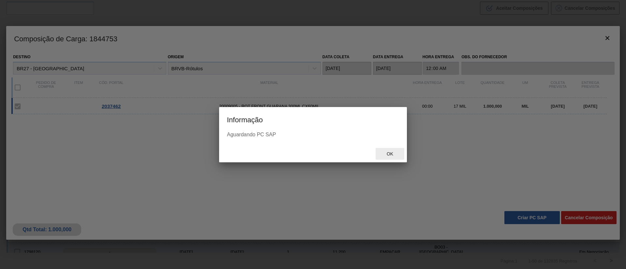
click at [390, 156] on span "Ok" at bounding box center [389, 153] width 17 height 5
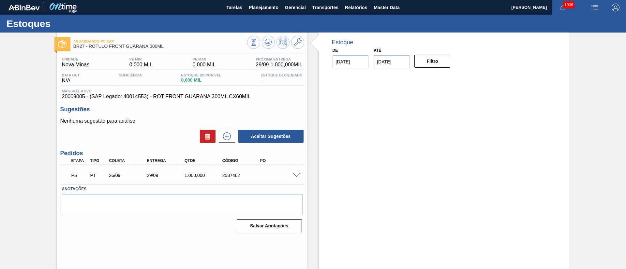
click at [297, 174] on span at bounding box center [297, 175] width 8 height 5
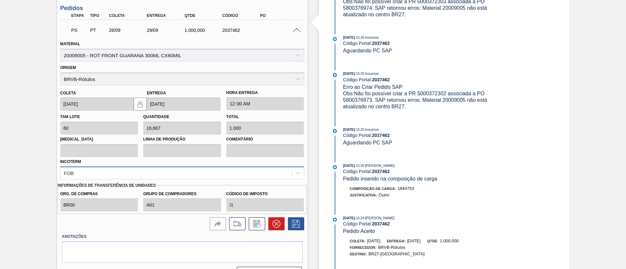
scroll to position [147, 0]
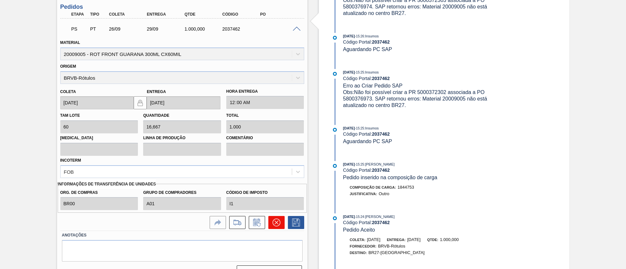
click at [275, 220] on icon at bounding box center [276, 223] width 8 height 8
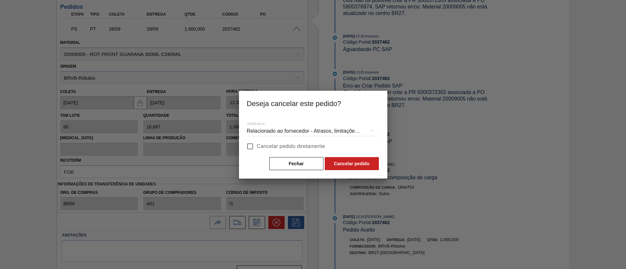
click at [275, 144] on span "Cancelar pedido diretamente" at bounding box center [291, 147] width 68 height 8
click at [257, 144] on input "Cancelar pedido diretamente" at bounding box center [250, 147] width 14 height 14
checkbox input "true"
click at [353, 162] on button "Cancelar pedido" at bounding box center [351, 163] width 54 height 13
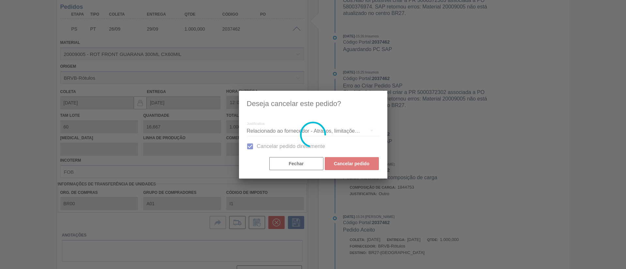
scroll to position [11, 0]
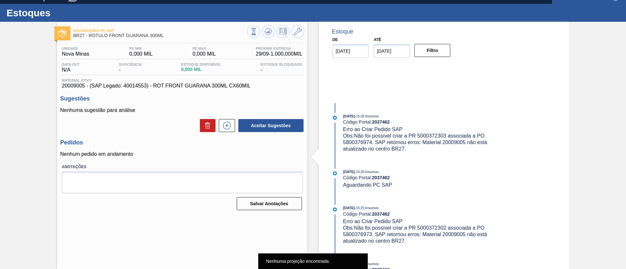
click at [71, 86] on span "20009005 - (SAP Legado: 40014553) - ROT FRONT GUARANA 300ML CX60MIL" at bounding box center [182, 86] width 240 height 6
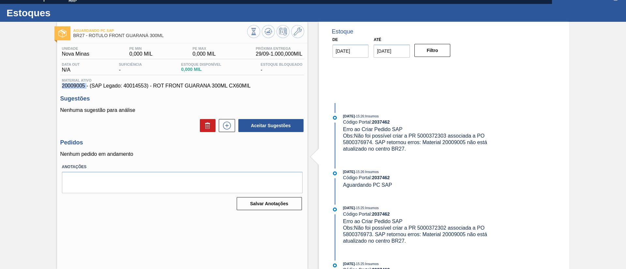
click at [71, 86] on span "20009005 - (SAP Legado: 40014553) - ROT FRONT GUARANA 300ML CX60MIL" at bounding box center [182, 86] width 240 height 6
copy span "20009005"
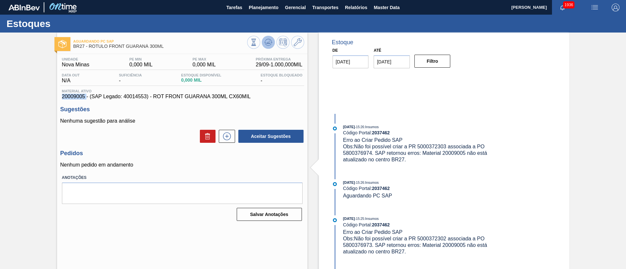
click at [263, 38] on button at bounding box center [268, 42] width 13 height 13
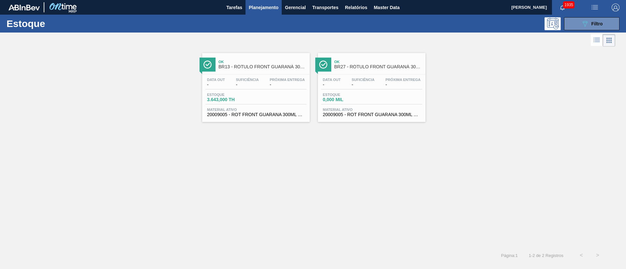
click at [606, 23] on button "089F7B8B-B2A5-4AFE-B5C0-19BA573D28AC Filtro" at bounding box center [591, 23] width 55 height 13
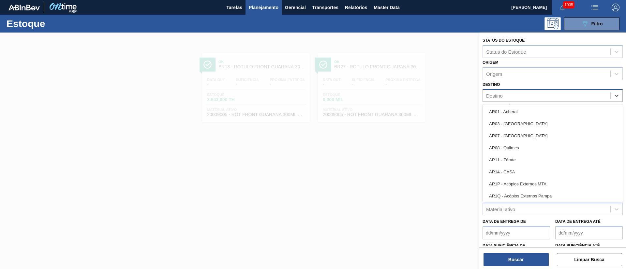
click at [506, 94] on div "Destino" at bounding box center [546, 95] width 127 height 9
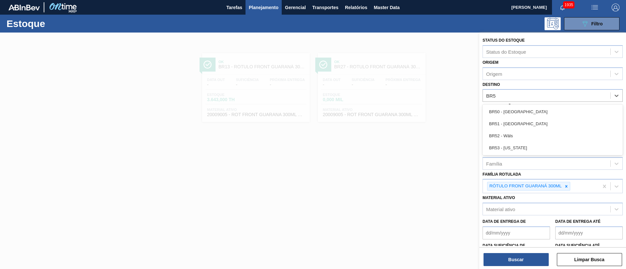
type input "BR5"
